Goal: Find specific page/section: Find specific page/section

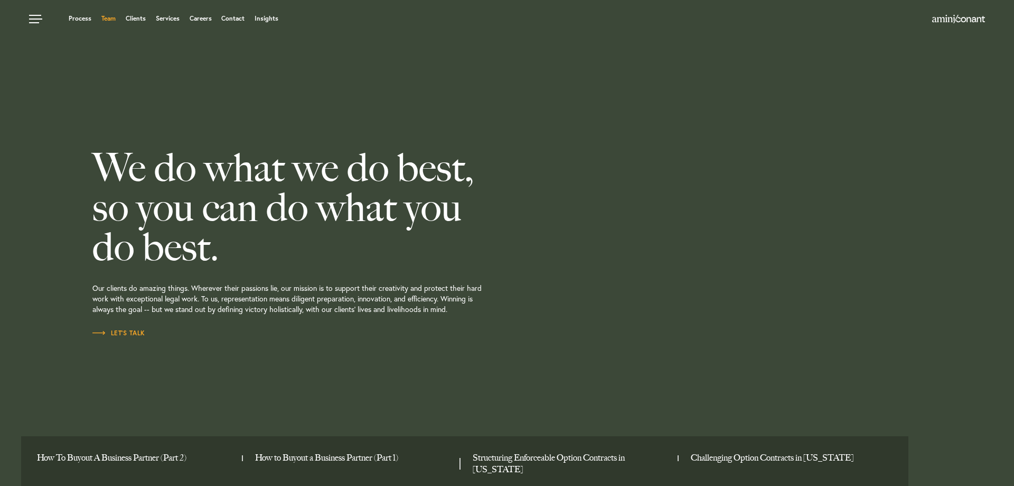
click at [115, 20] on link "Team" at bounding box center [108, 18] width 14 height 6
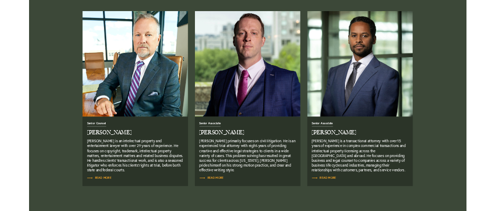
scroll to position [898, 0]
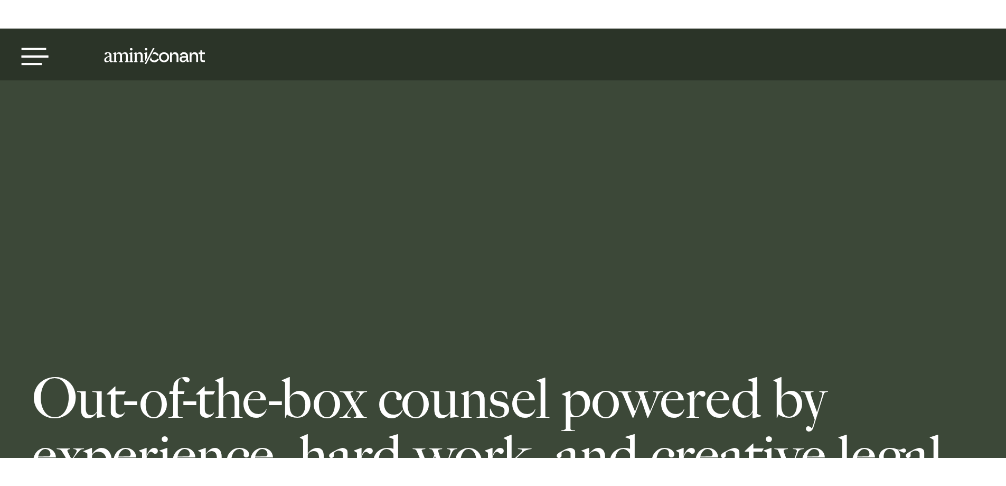
scroll to position [946, 0]
